Goal: Task Accomplishment & Management: Manage account settings

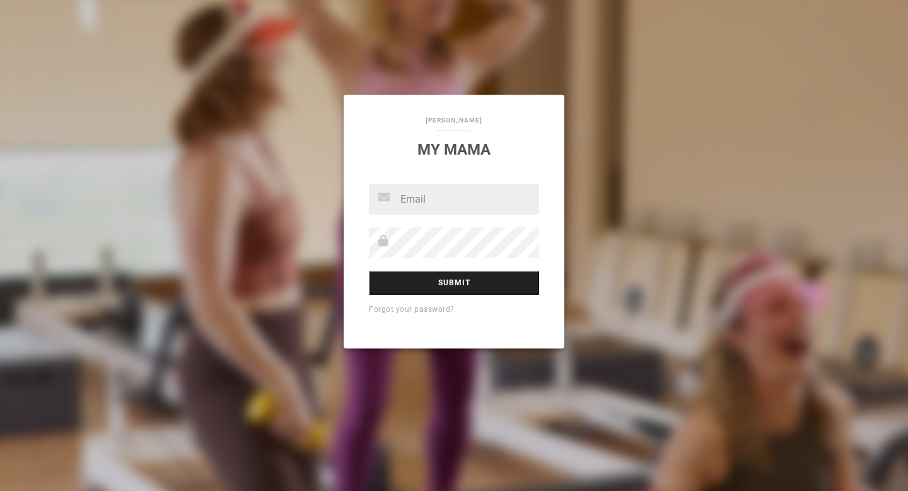
type input "[PERSON_NAME][EMAIL_ADDRESS][DOMAIN_NAME]"
click at [454, 279] on input "Submit" at bounding box center [454, 283] width 170 height 24
click at [452, 283] on input "Submit" at bounding box center [454, 283] width 170 height 24
type input "[PERSON_NAME][EMAIL_ADDRESS][DOMAIN_NAME]"
click at [502, 284] on input "Submit" at bounding box center [454, 283] width 170 height 24
